Goal: Complete application form: Complete application form

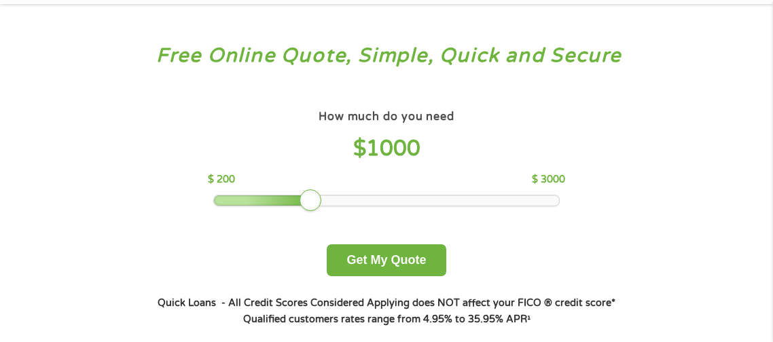
scroll to position [81, 0]
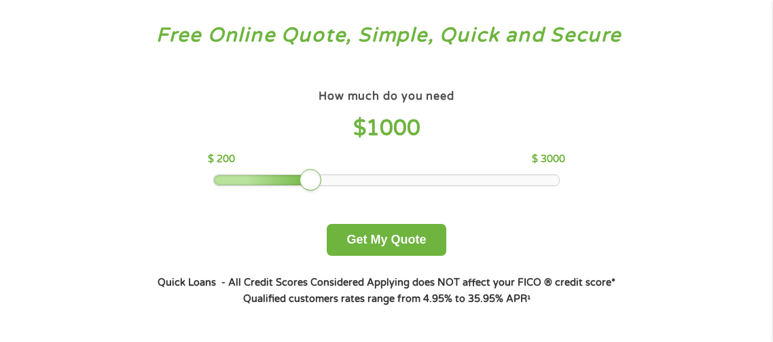
click at [305, 181] on div at bounding box center [311, 180] width 22 height 22
drag, startPoint x: 305, startPoint y: 181, endPoint x: 278, endPoint y: 180, distance: 27.2
click at [278, 180] on div at bounding box center [286, 180] width 22 height 22
drag, startPoint x: 288, startPoint y: 179, endPoint x: 252, endPoint y: 176, distance: 36.1
click at [252, 176] on div at bounding box center [249, 180] width 22 height 22
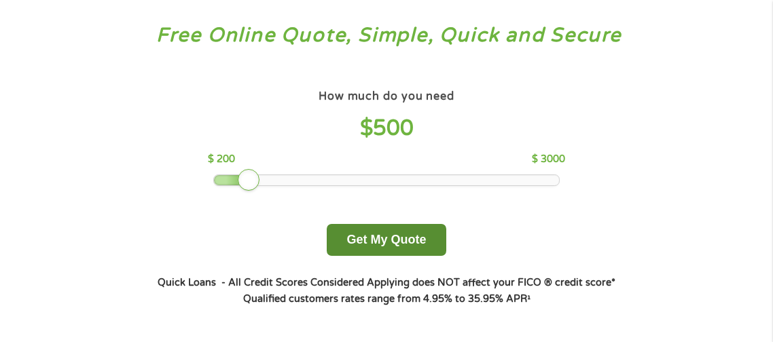
click at [389, 242] on button "Get My Quote" at bounding box center [386, 240] width 119 height 32
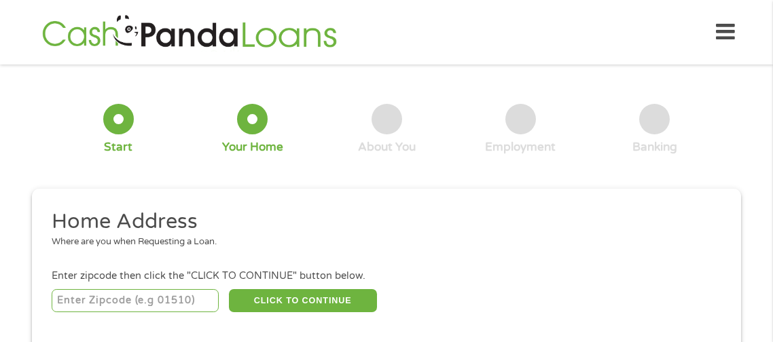
scroll to position [6, 0]
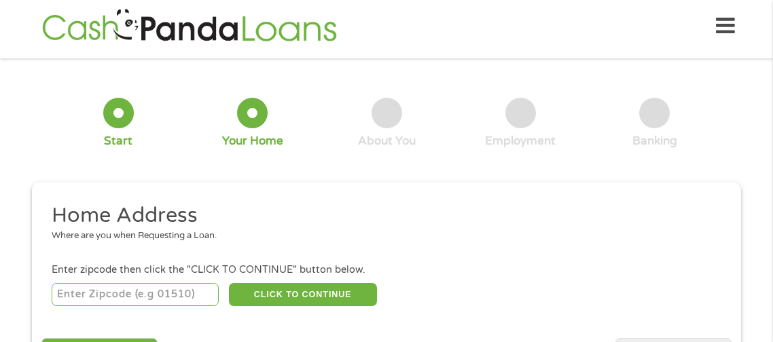
click at [118, 295] on input "number" at bounding box center [136, 294] width 168 height 23
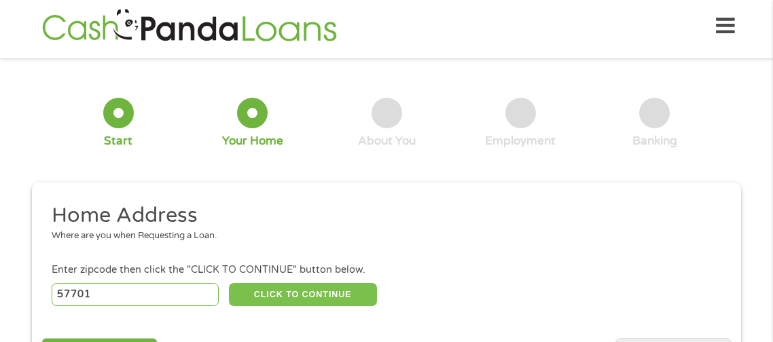
type input "57701"
click at [360, 295] on button "CLICK TO CONTINUE" at bounding box center [303, 294] width 148 height 23
type input "57701"
type input "[GEOGRAPHIC_DATA]"
select select "[US_STATE]"
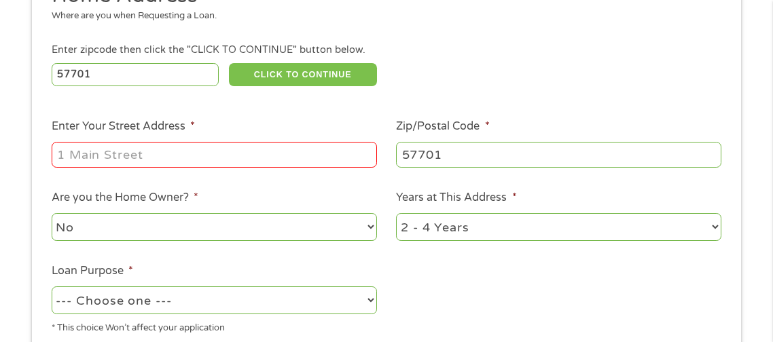
scroll to position [236, 0]
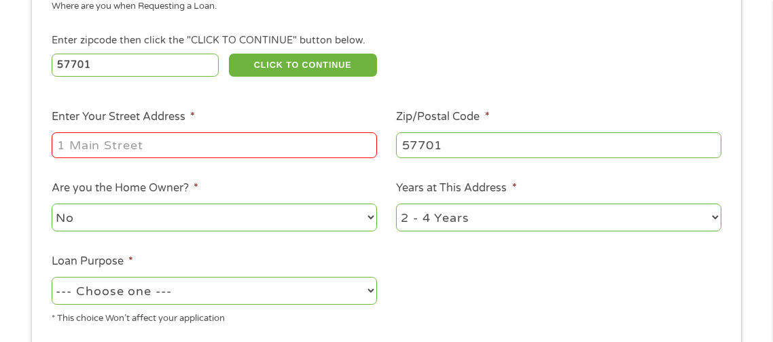
click at [288, 144] on input "Enter Your Street Address *" at bounding box center [214, 145] width 325 height 26
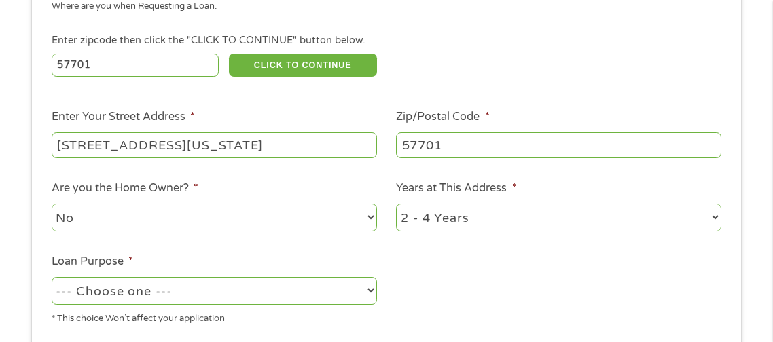
type input "[STREET_ADDRESS][US_STATE]"
click at [454, 221] on select "1 Year or less 1 - 2 Years 2 - 4 Years Over 4 Years" at bounding box center [558, 218] width 325 height 28
click at [396, 205] on select "1 Year or less 1 - 2 Years 2 - 4 Years Over 4 Years" at bounding box center [558, 218] width 325 height 28
click at [462, 215] on select "1 Year or less 1 - 2 Years 2 - 4 Years Over 4 Years" at bounding box center [558, 218] width 325 height 28
select select "24months"
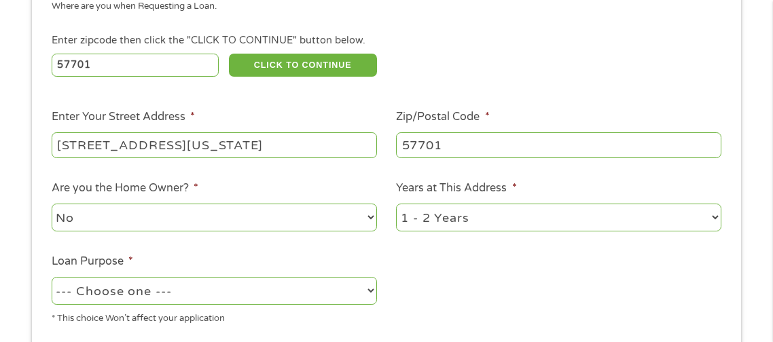
click at [396, 205] on select "1 Year or less 1 - 2 Years 2 - 4 Years Over 4 Years" at bounding box center [558, 218] width 325 height 28
click at [256, 298] on select "--- Choose one --- Pay Bills Debt Consolidation Home Improvement Major Purchase…" at bounding box center [214, 291] width 325 height 28
select select "shorttermcash"
click at [52, 278] on select "--- Choose one --- Pay Bills Debt Consolidation Home Improvement Major Purchase…" at bounding box center [214, 291] width 325 height 28
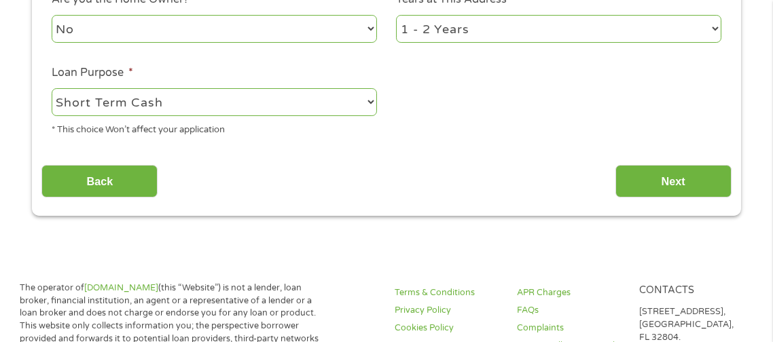
scroll to position [427, 0]
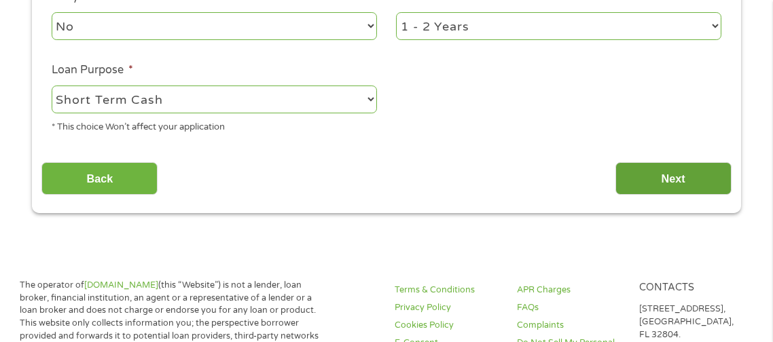
click at [698, 181] on input "Next" at bounding box center [673, 178] width 116 height 33
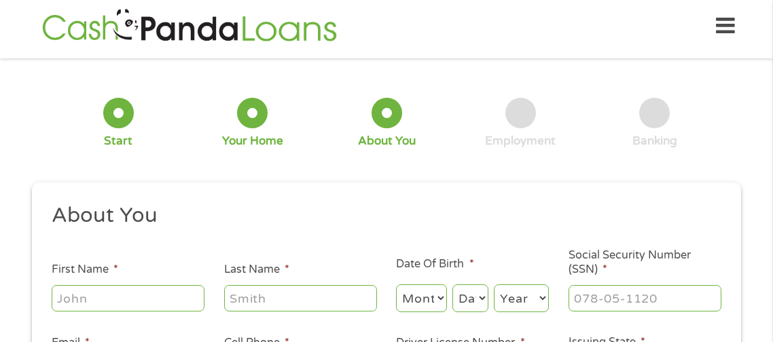
scroll to position [5, 5]
click at [114, 298] on input "First Name *" at bounding box center [128, 298] width 153 height 26
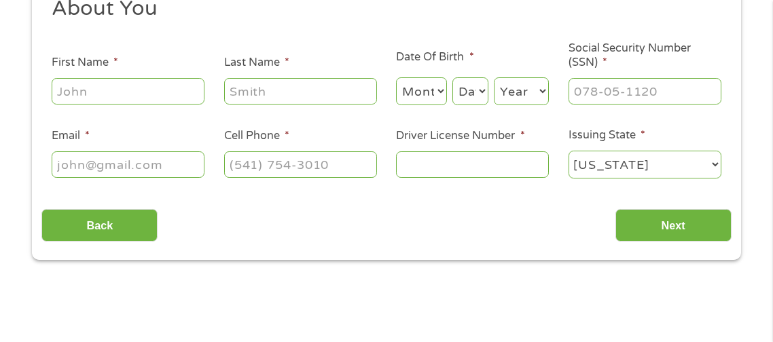
scroll to position [210, 0]
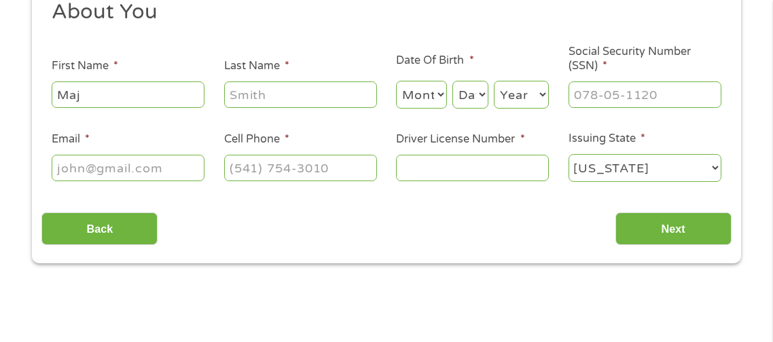
type input "Majestic"
type input "[PERSON_NAME]"
type input "[EMAIL_ADDRESS][DOMAIN_NAME]"
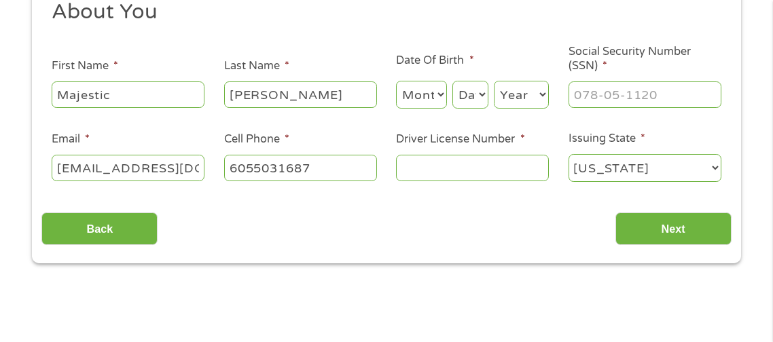
type input "[PHONE_NUMBER]"
click at [424, 97] on select "Month 1 2 3 4 5 6 7 8 9 10 11 12" at bounding box center [421, 95] width 51 height 28
select select "12"
click at [396, 82] on select "Month 1 2 3 4 5 6 7 8 9 10 11 12" at bounding box center [421, 95] width 51 height 28
click at [473, 99] on select "Day 1 2 3 4 5 6 7 8 9 10 11 12 13 14 15 16 17 18 19 20 21 22 23 24 25 26 27 28 …" at bounding box center [470, 95] width 36 height 28
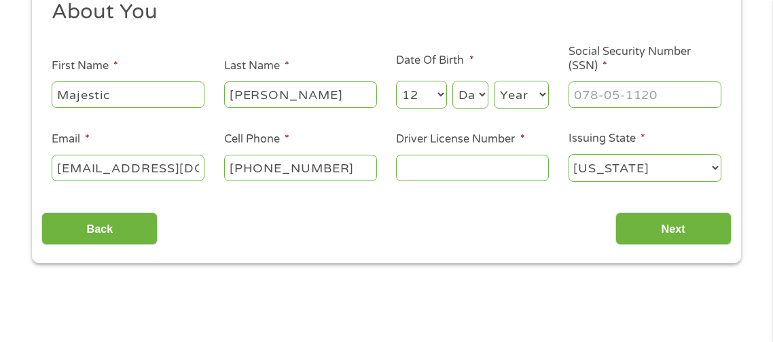
select select "27"
click at [452, 82] on select "Day 1 2 3 4 5 6 7 8 9 10 11 12 13 14 15 16 17 18 19 20 21 22 23 24 25 26 27 28 …" at bounding box center [470, 95] width 36 height 28
click at [520, 91] on select "Year [DATE] 2006 2005 2004 2003 2002 2001 2000 1999 1998 1997 1996 1995 1994 19…" at bounding box center [521, 95] width 55 height 28
